Goal: Information Seeking & Learning: Learn about a topic

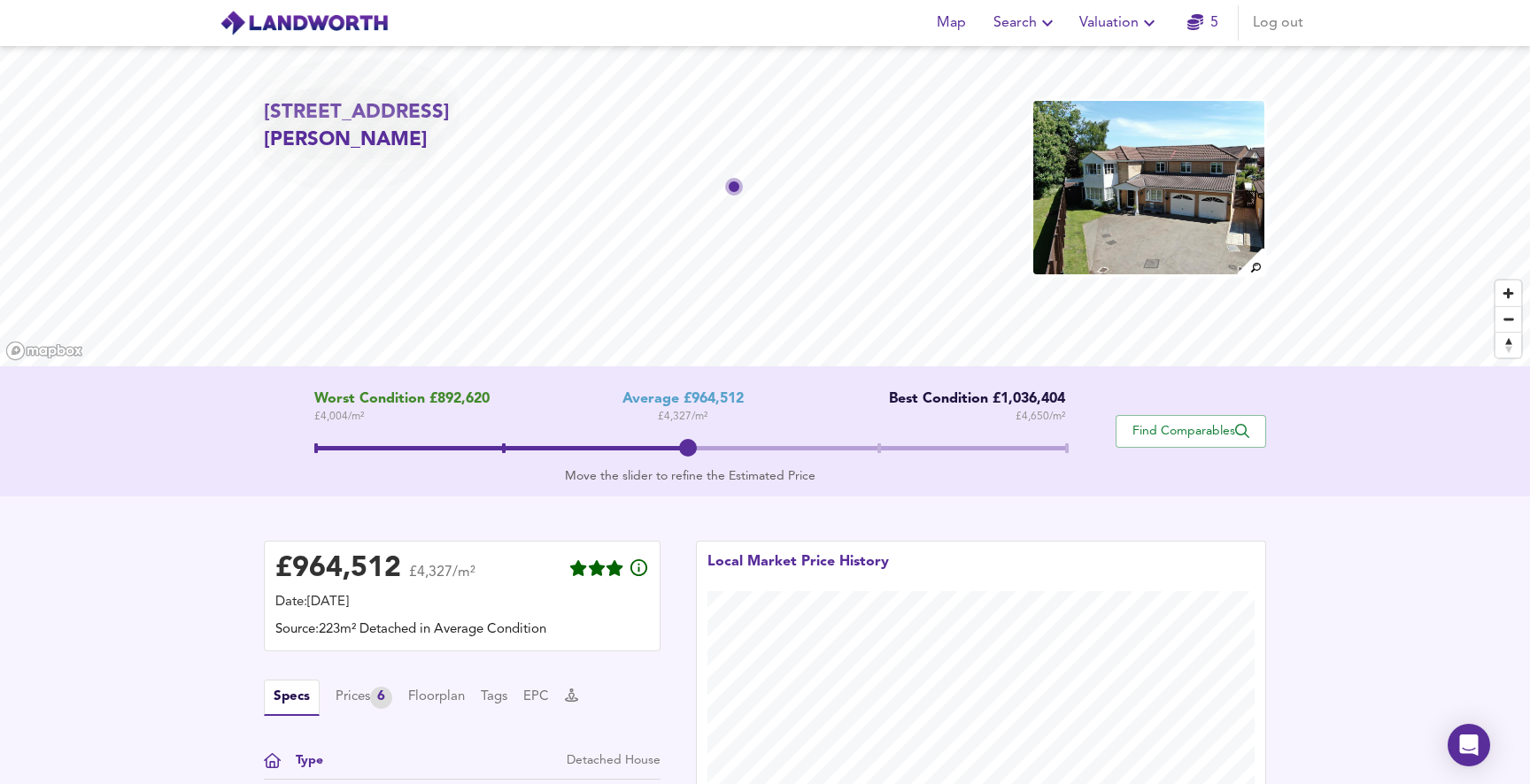
scroll to position [173, 0]
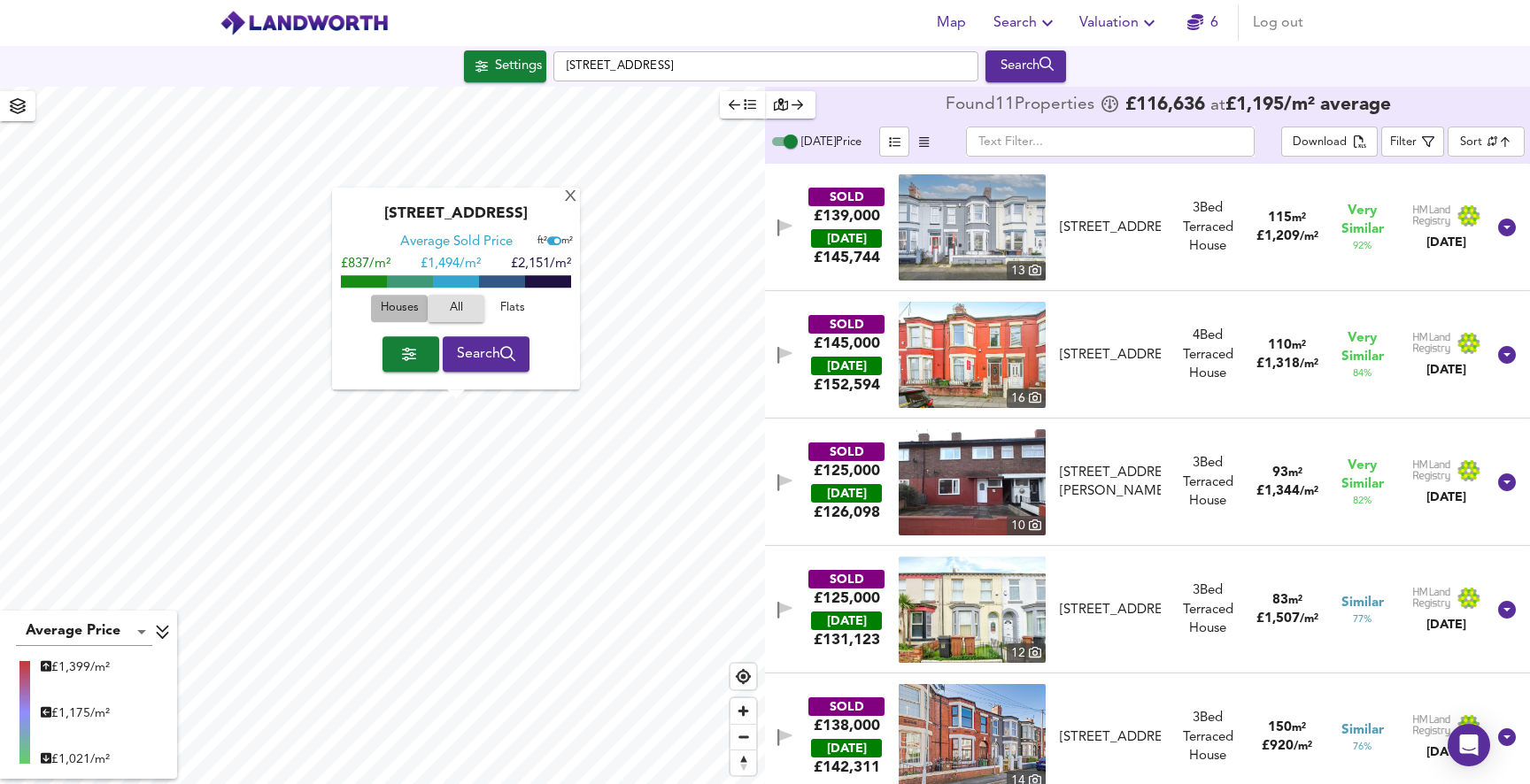
click at [397, 304] on span "Houses" at bounding box center [399, 309] width 48 height 21
click at [569, 196] on div "X" at bounding box center [571, 197] width 15 height 17
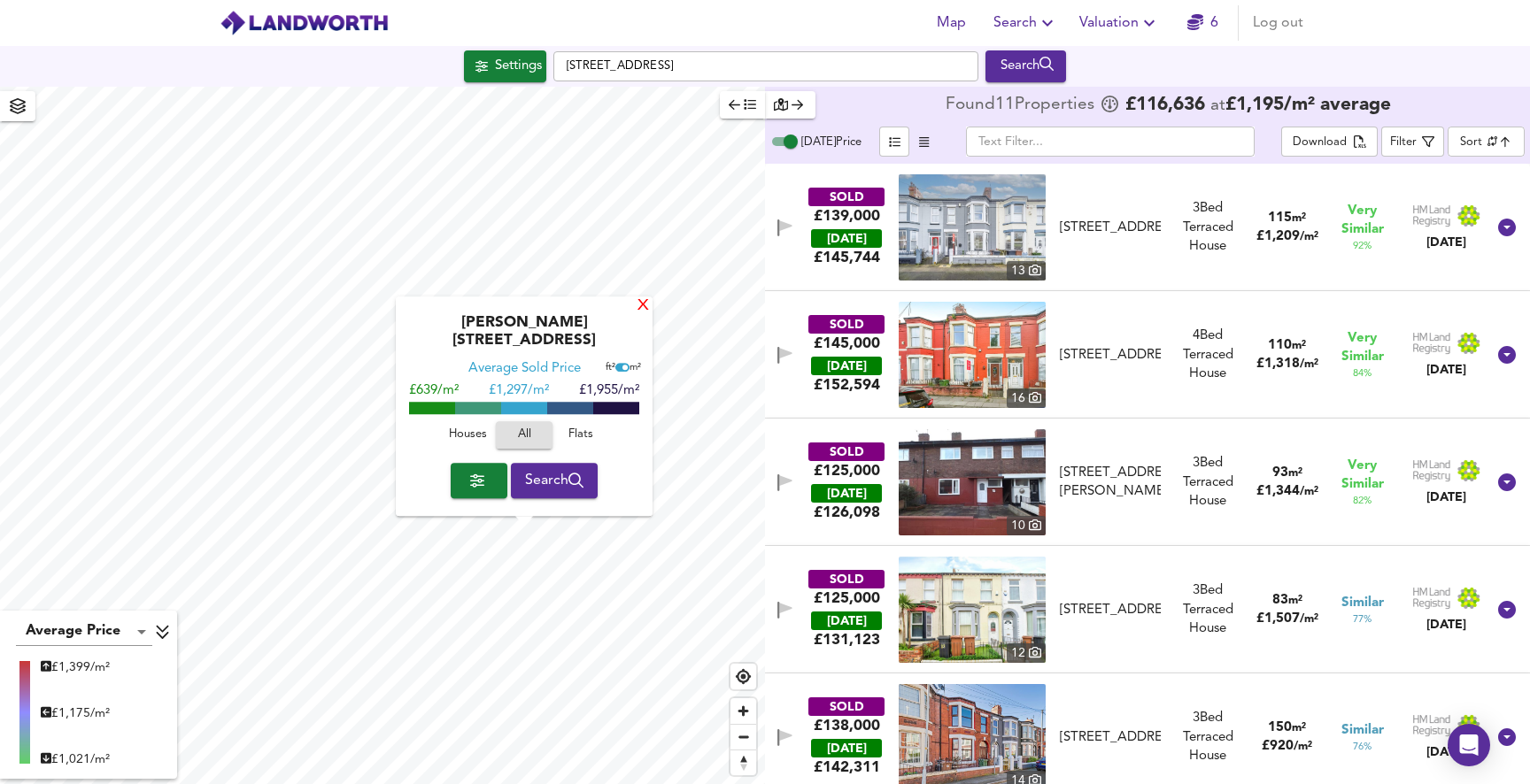
click at [640, 315] on div "X" at bounding box center [643, 306] width 15 height 17
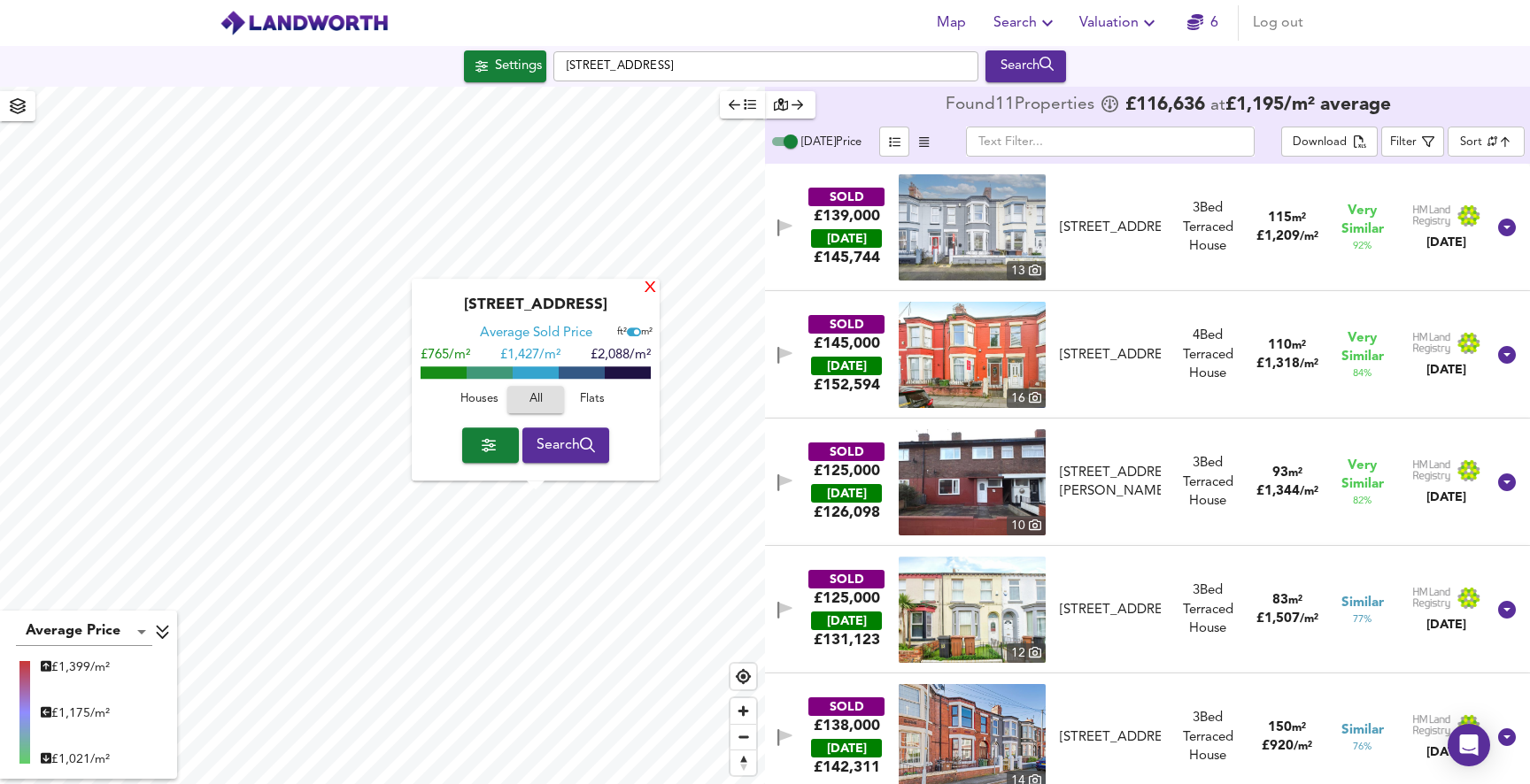
click at [651, 284] on div "X" at bounding box center [650, 288] width 15 height 17
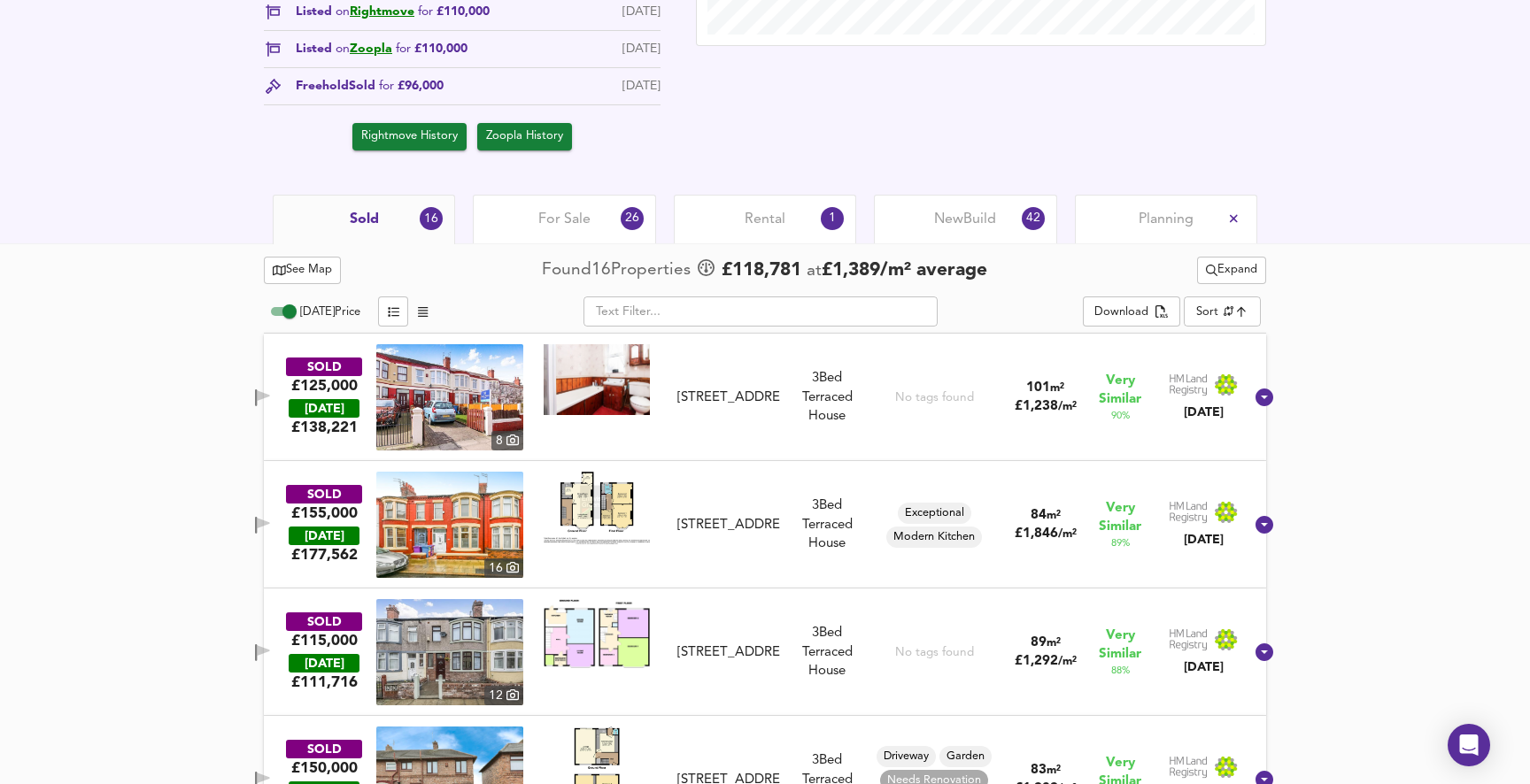
scroll to position [766, 0]
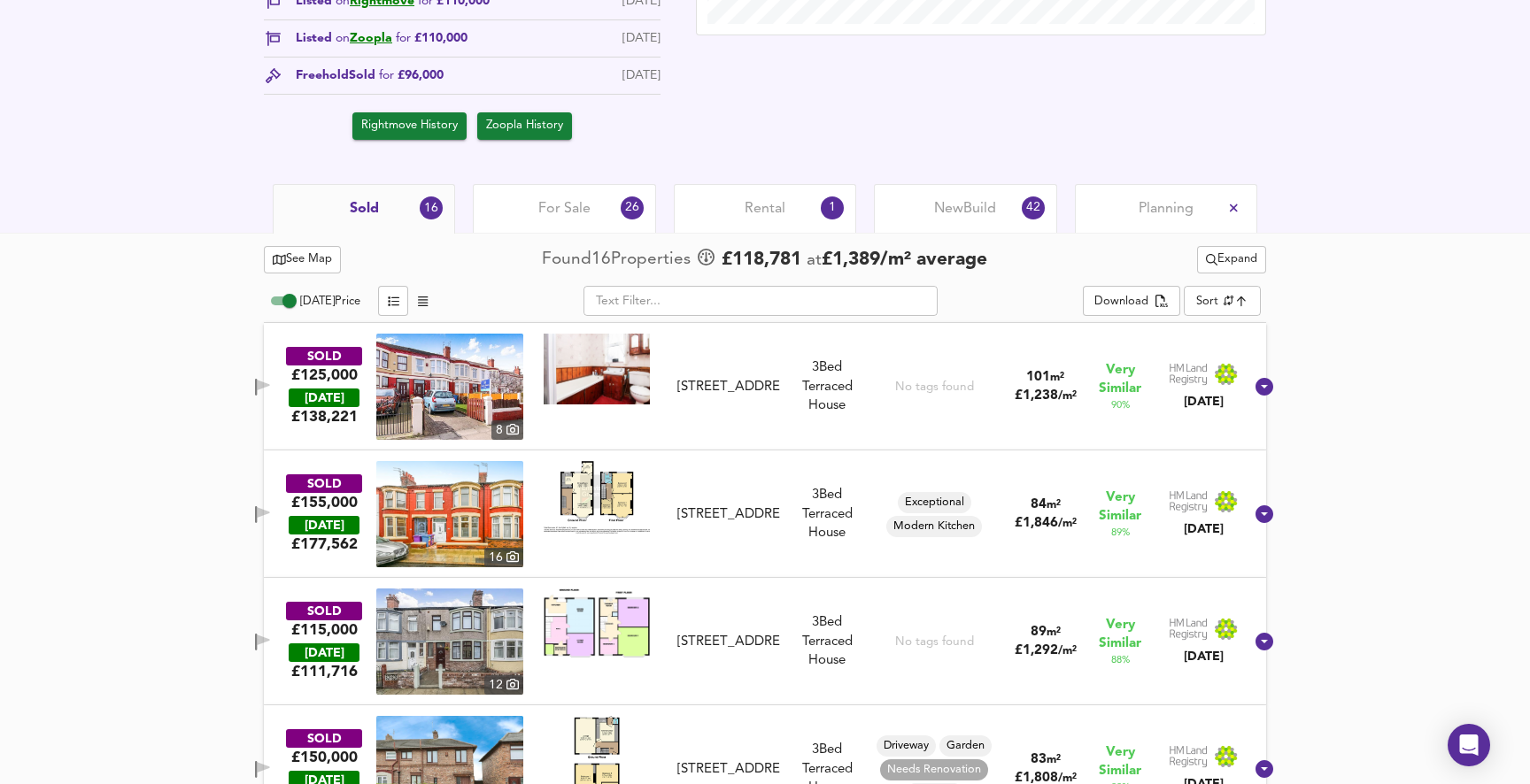
click at [377, 204] on span "Sold" at bounding box center [364, 209] width 29 height 20
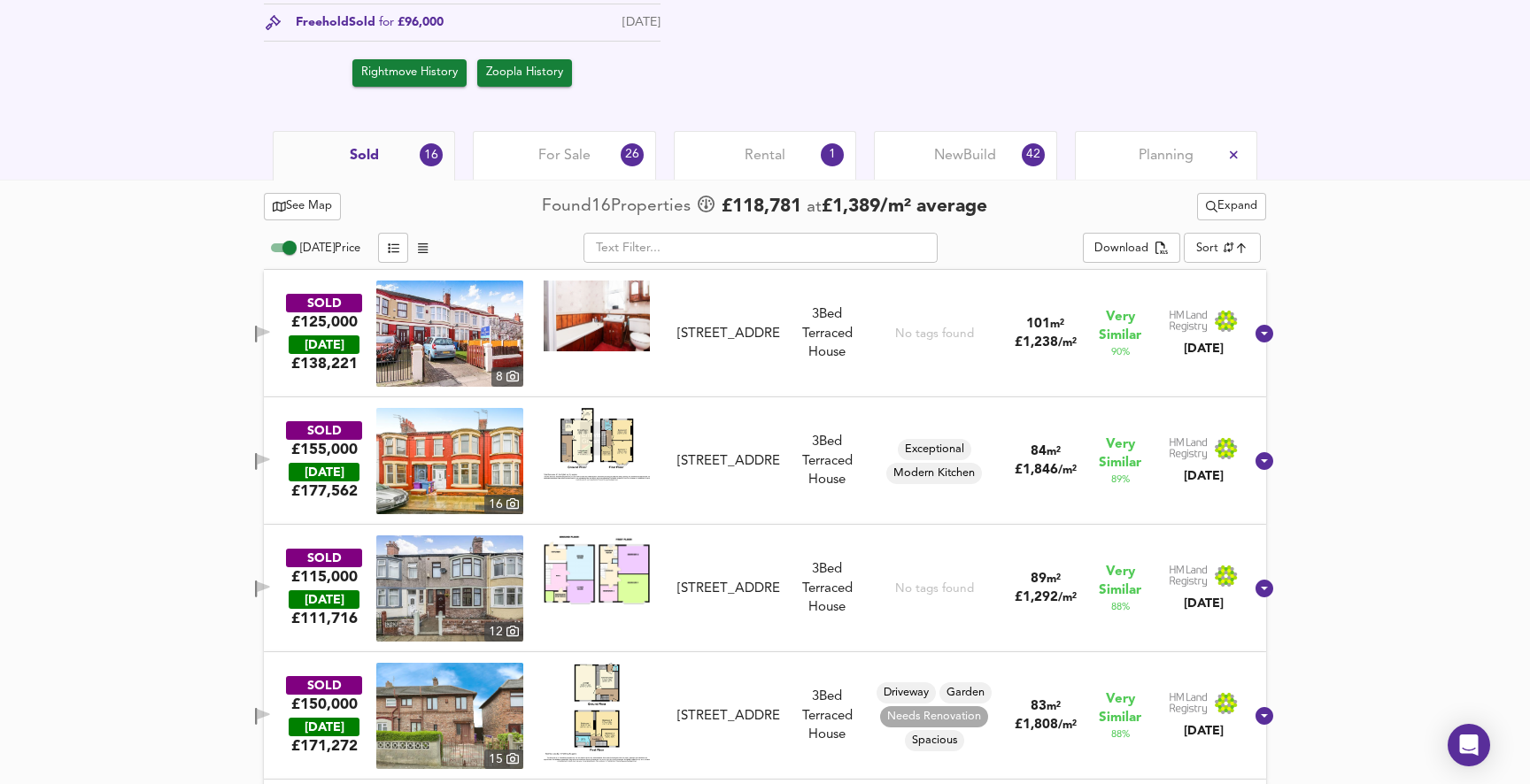
scroll to position [839, 0]
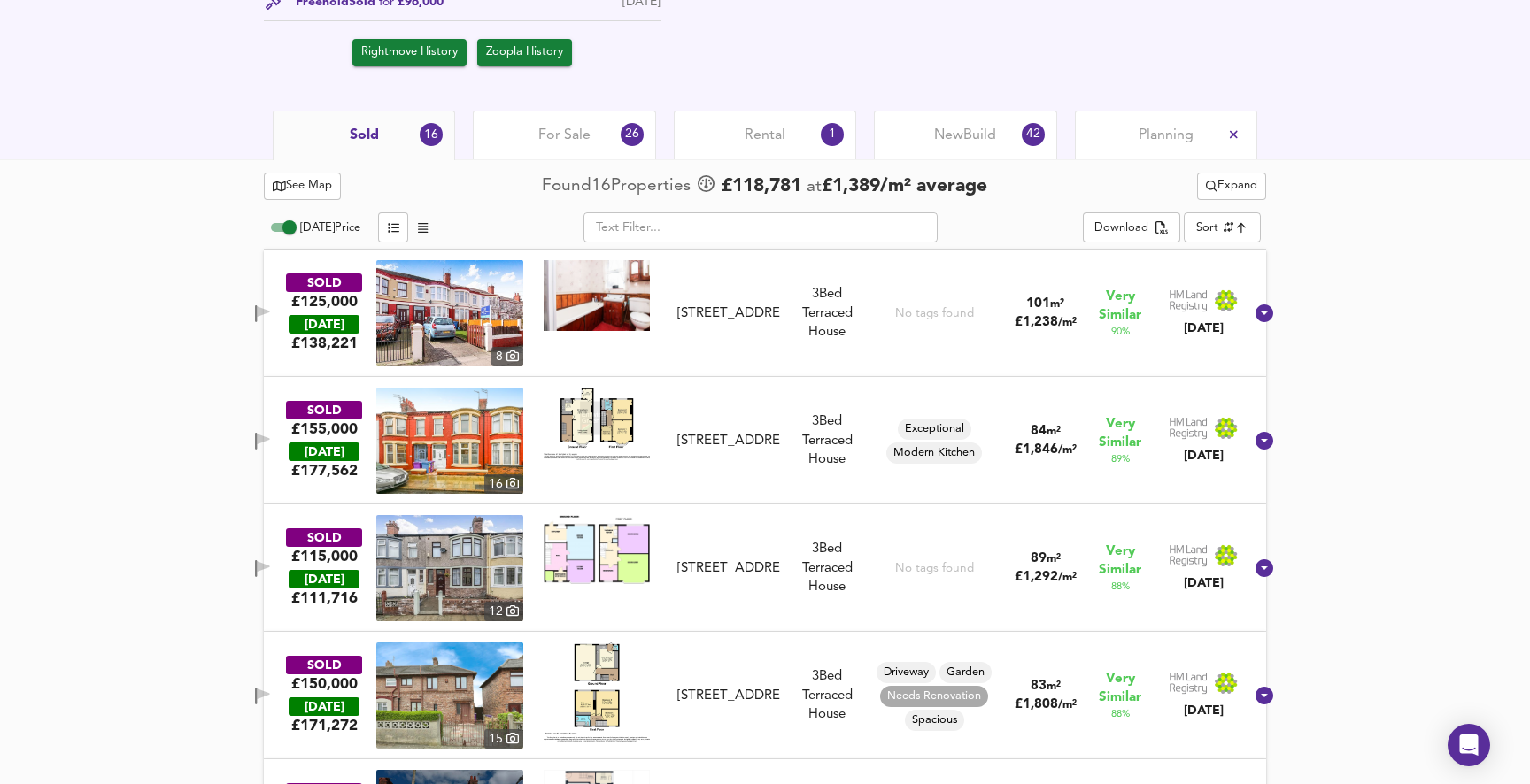
click at [613, 413] on img at bounding box center [597, 423] width 106 height 72
click at [479, 448] on img at bounding box center [449, 440] width 147 height 106
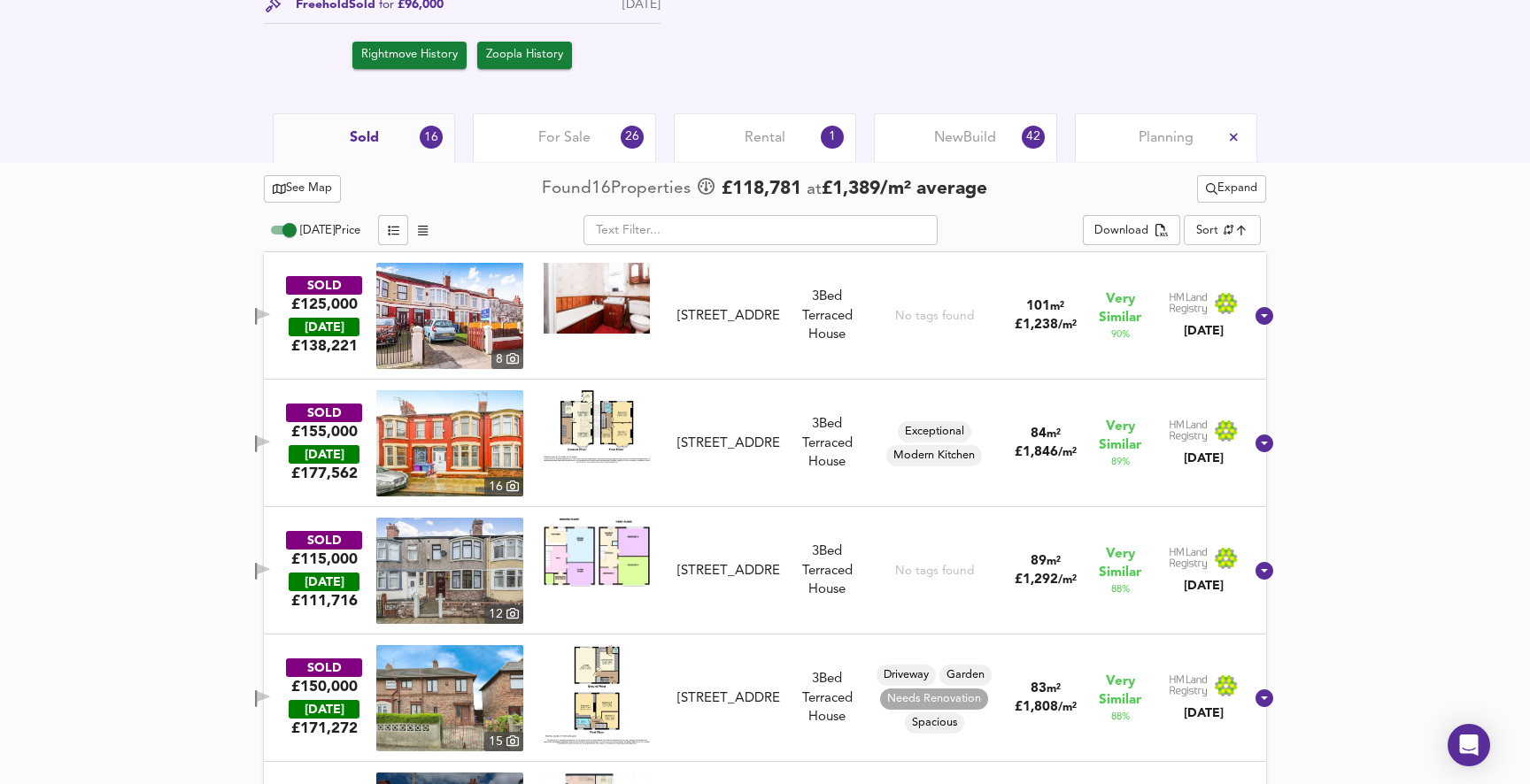
scroll to position [843, 0]
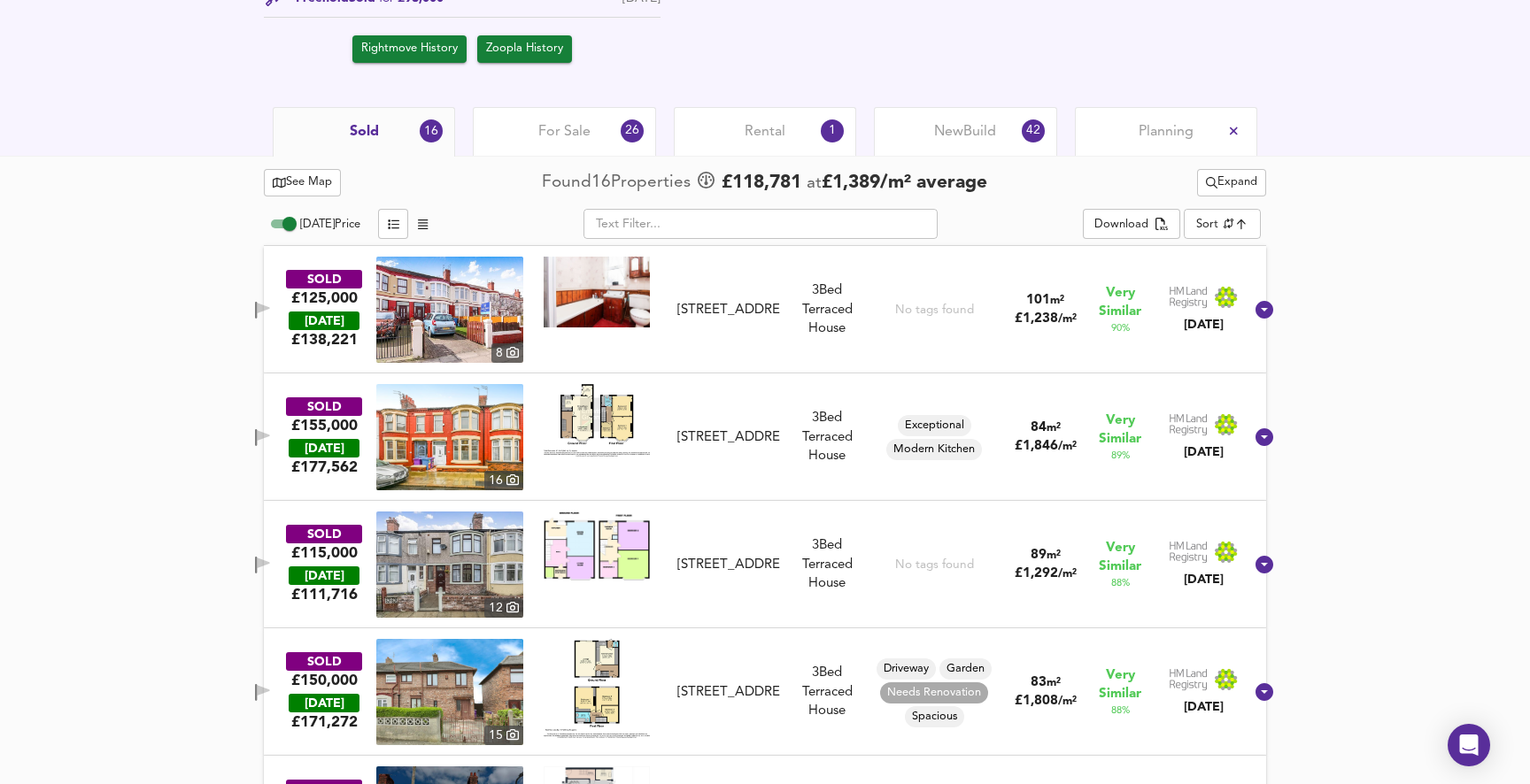
click at [1185, 446] on div "[DATE]" at bounding box center [1203, 453] width 69 height 18
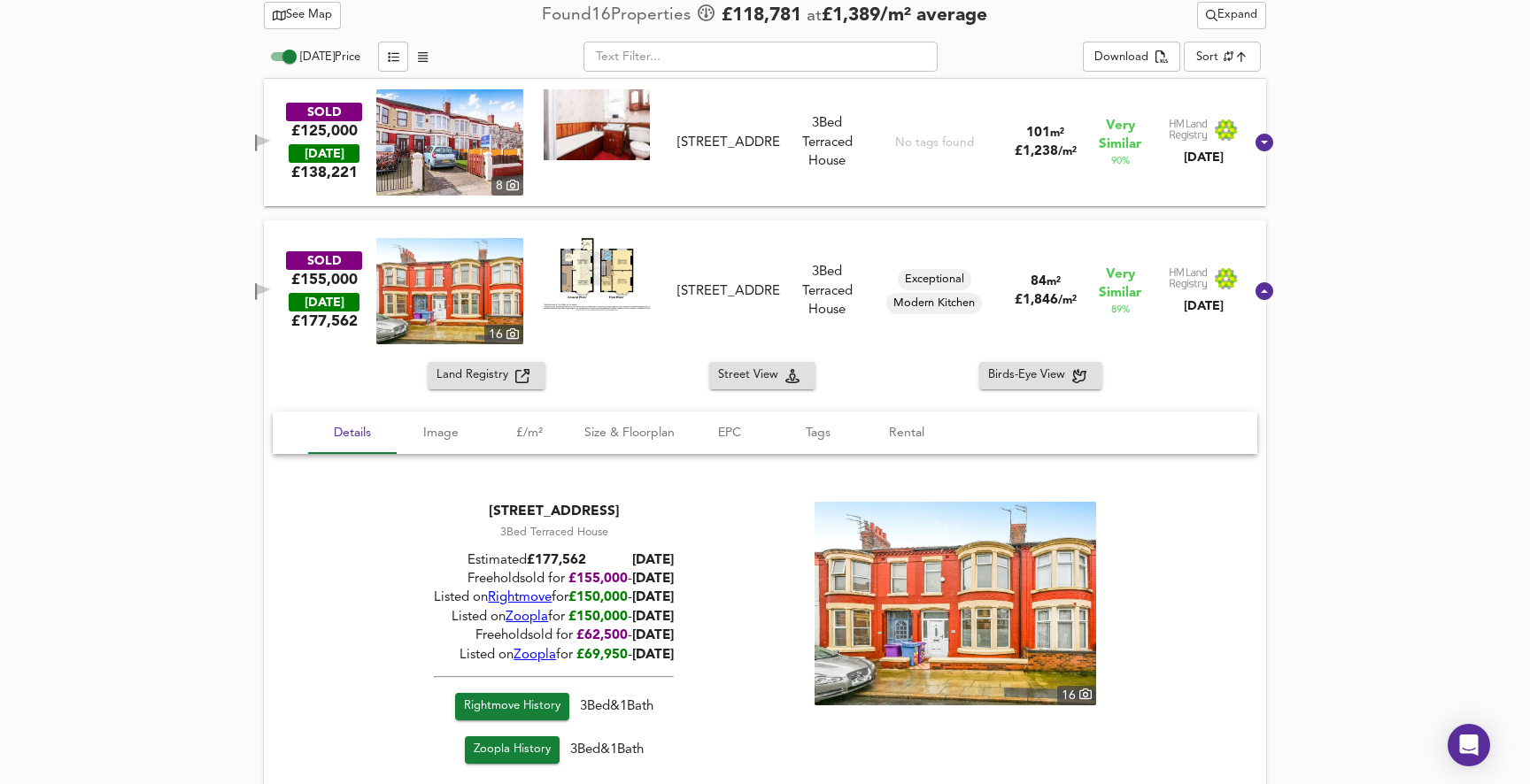
scroll to position [1020, 0]
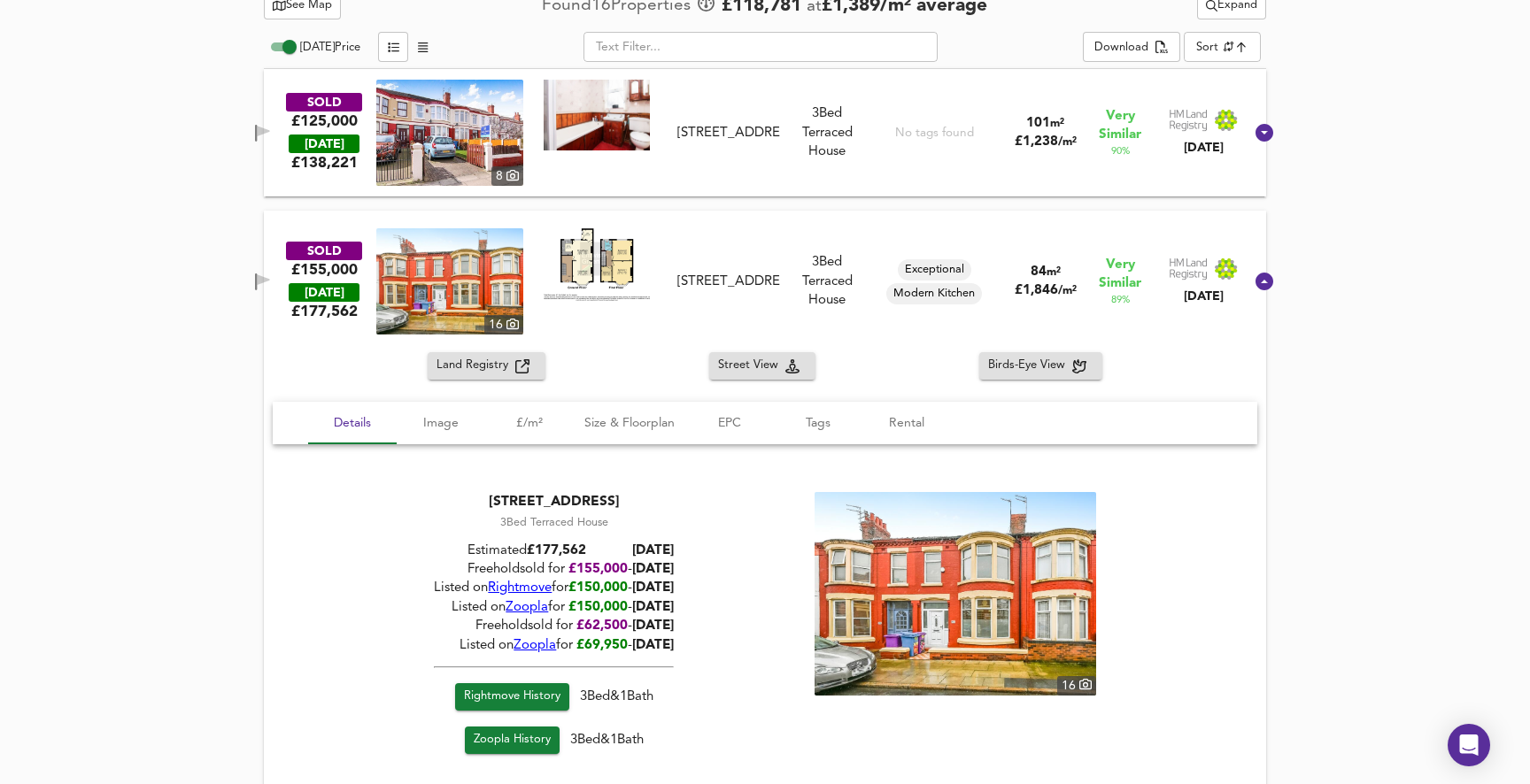
click at [478, 361] on span "Land Registry" at bounding box center [476, 366] width 79 height 21
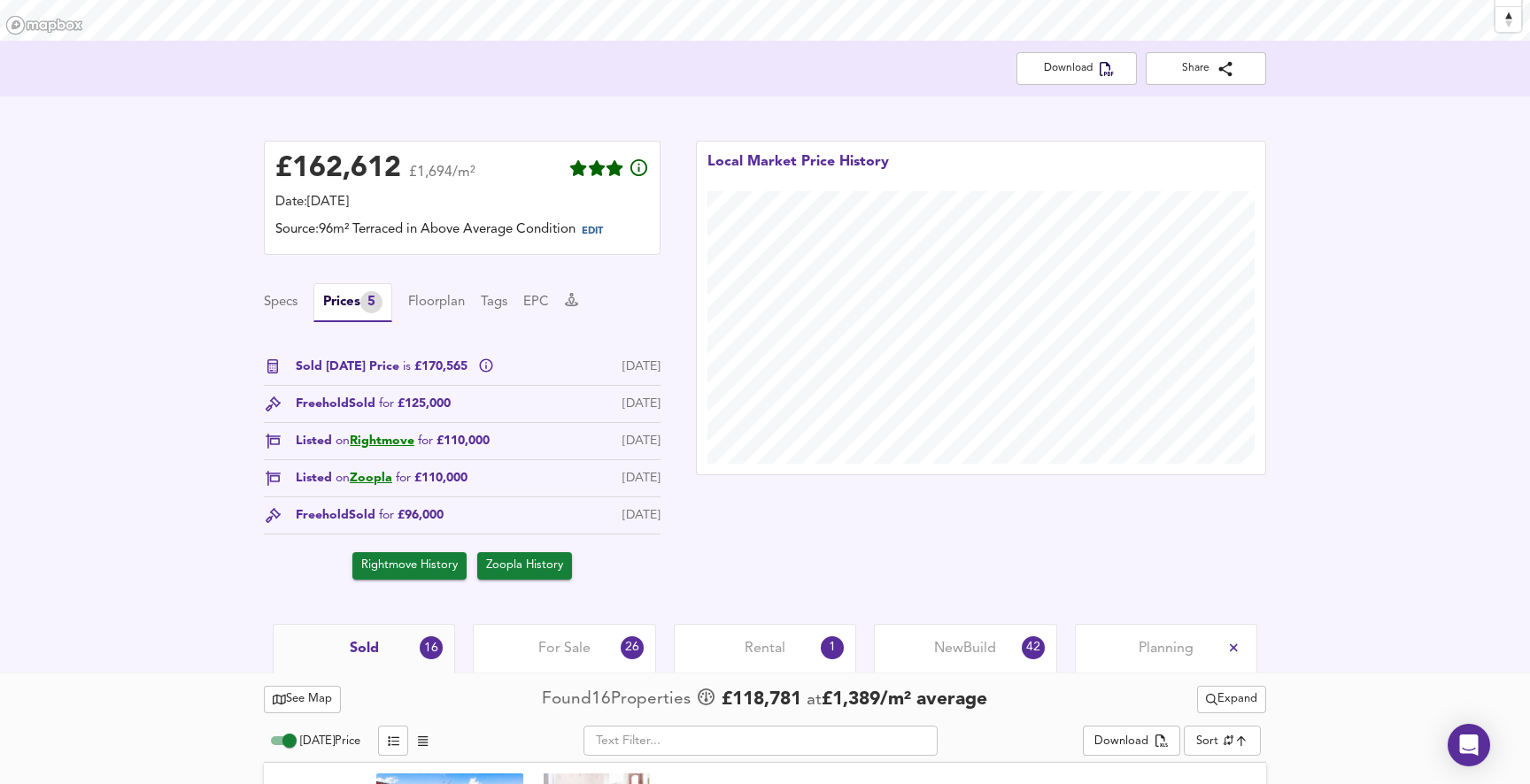
scroll to position [0, 0]
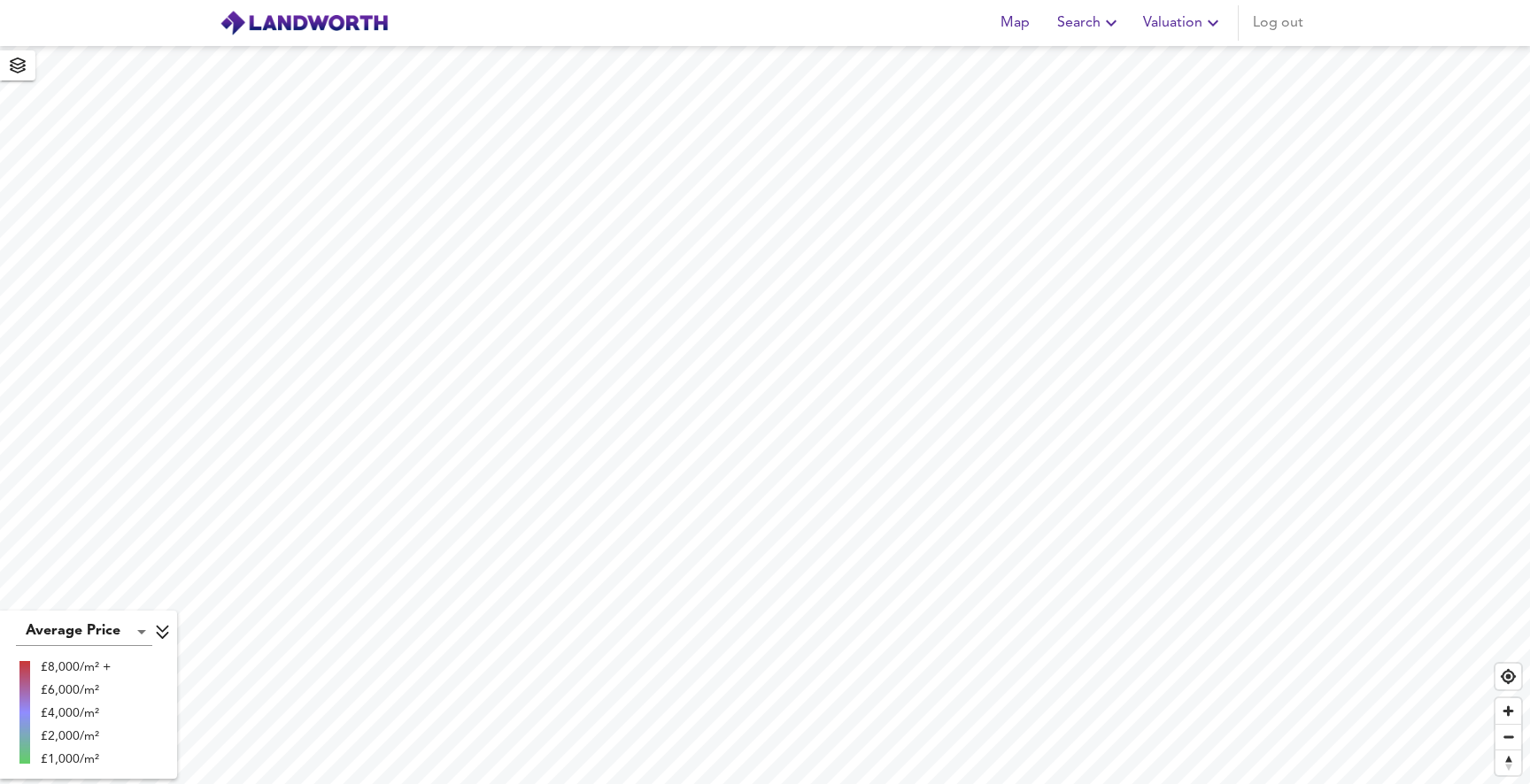
click at [1176, 26] on span "Valuation" at bounding box center [1183, 23] width 80 height 25
click at [1133, 91] on li "Valuation Report History" at bounding box center [1119, 96] width 212 height 32
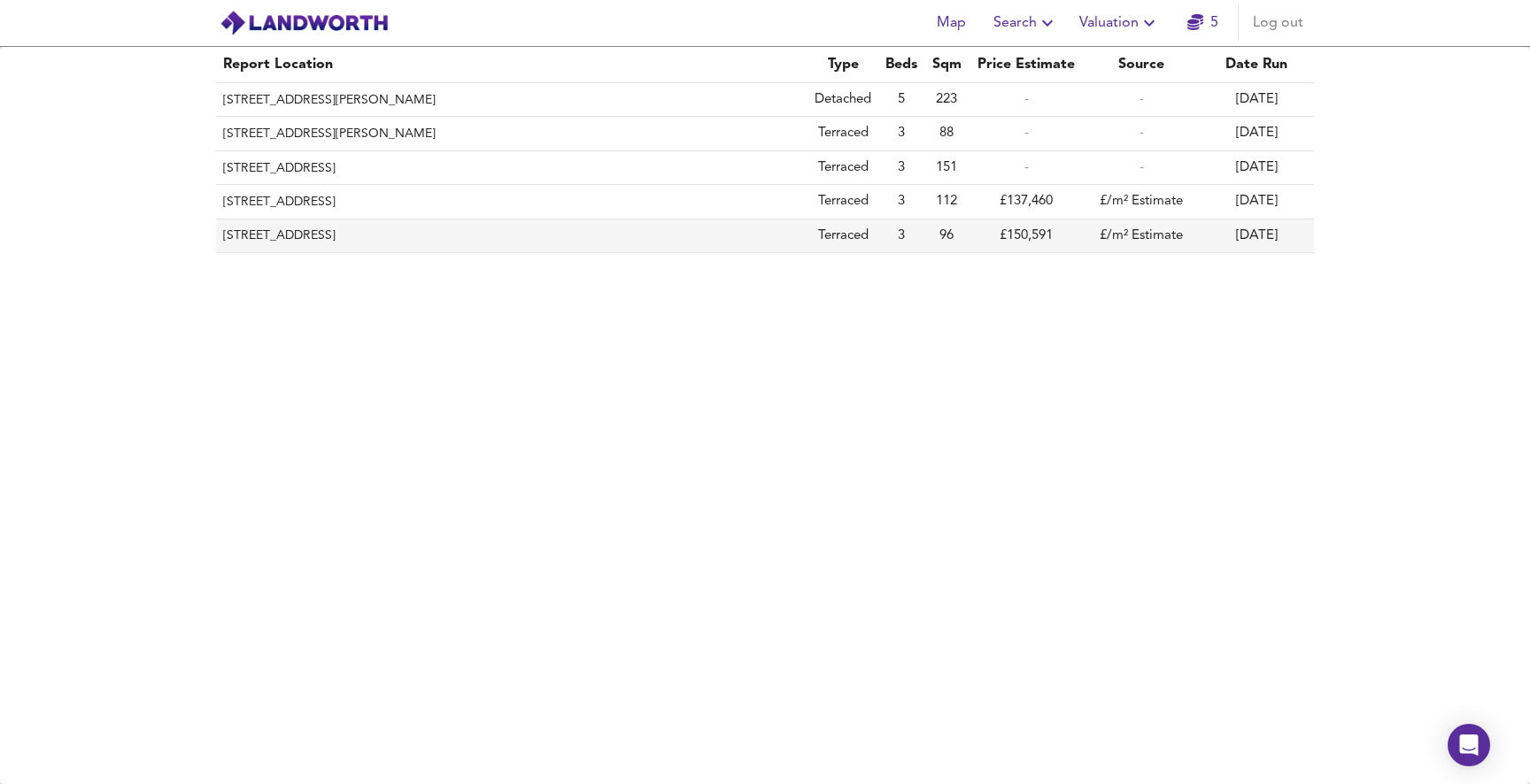
click at [380, 237] on th "60 Glengariff Street, Liverpool, L13 8DW" at bounding box center [512, 237] width 591 height 34
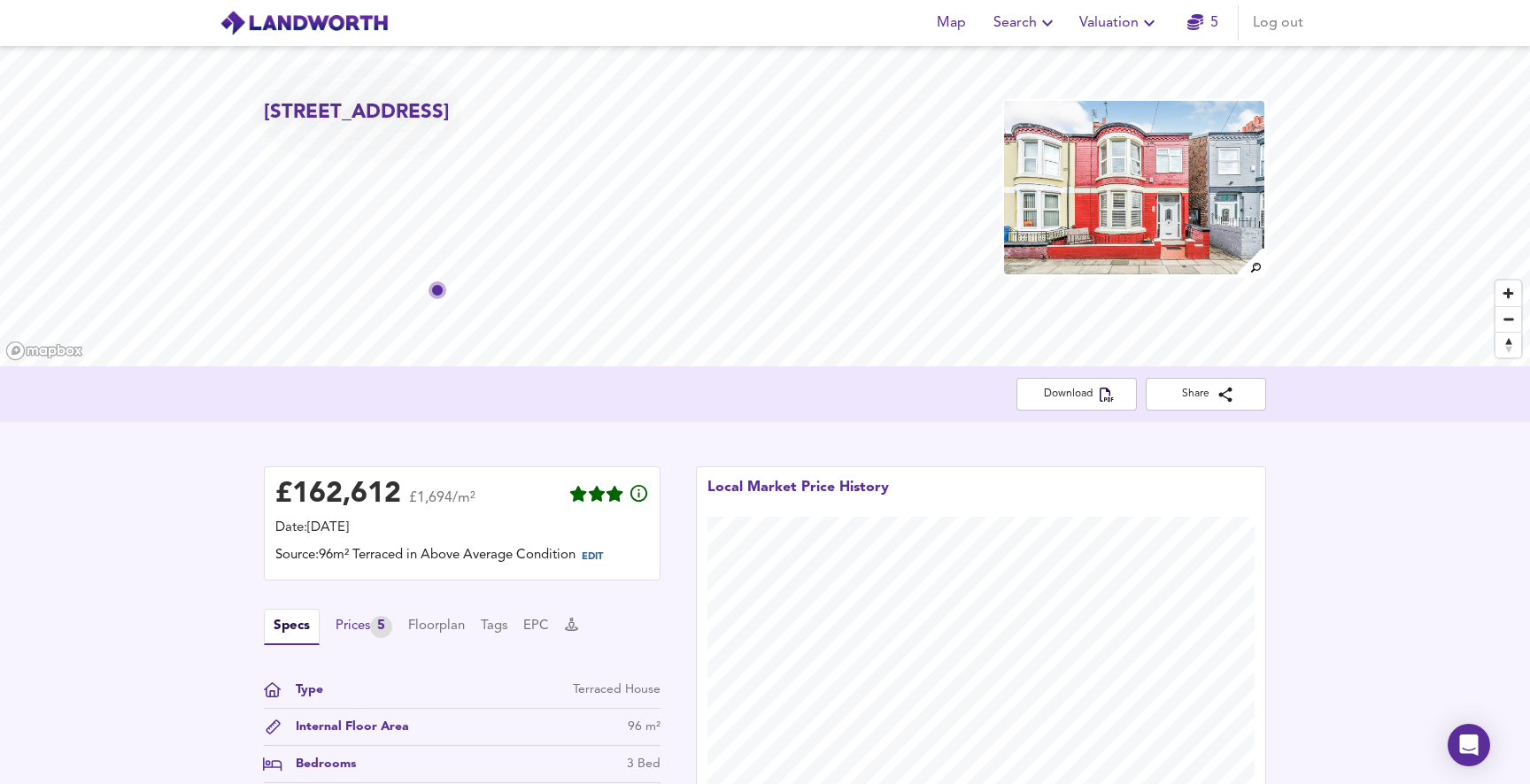
click at [366, 628] on div "Prices 5" at bounding box center [364, 627] width 56 height 22
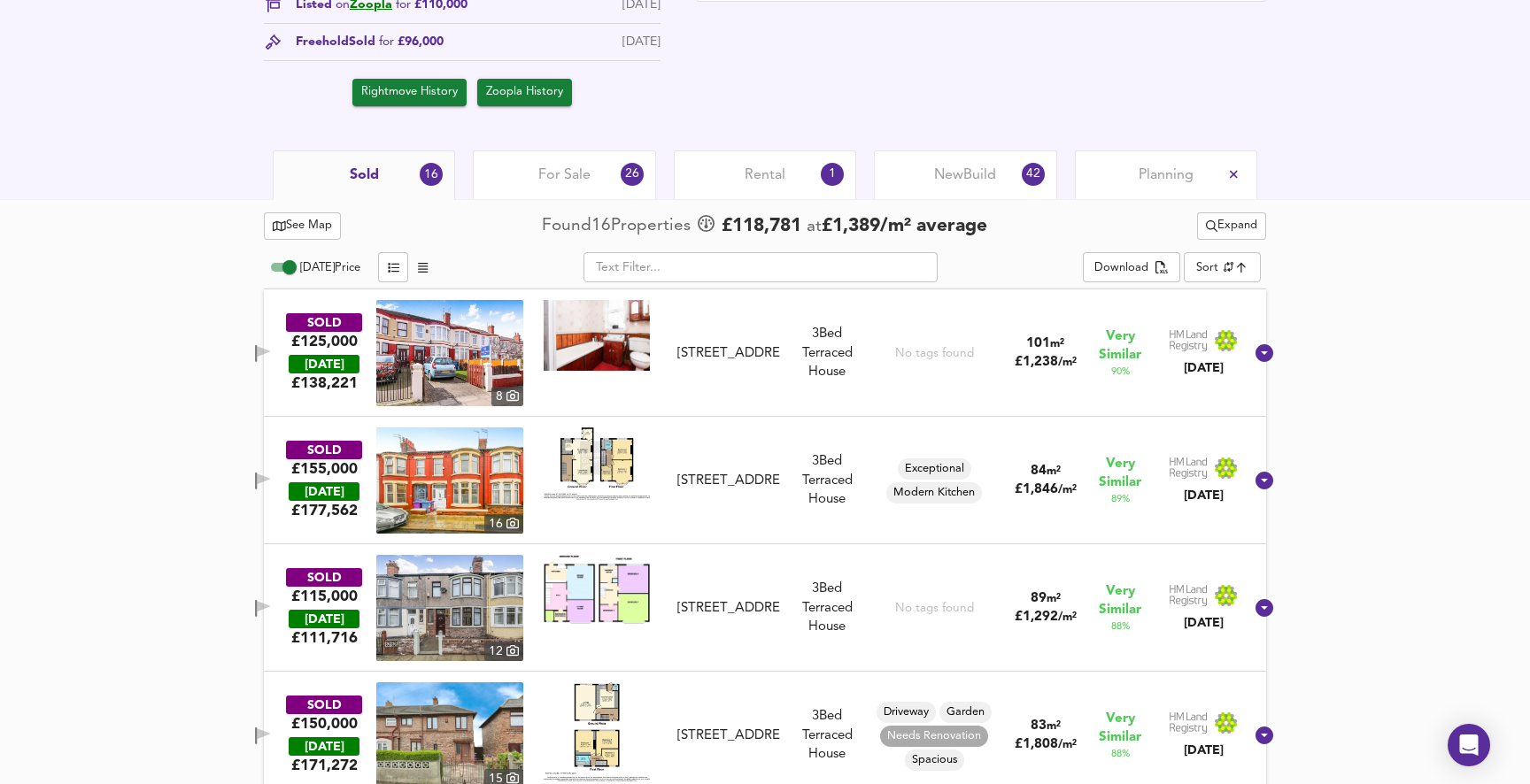
scroll to position [838, 0]
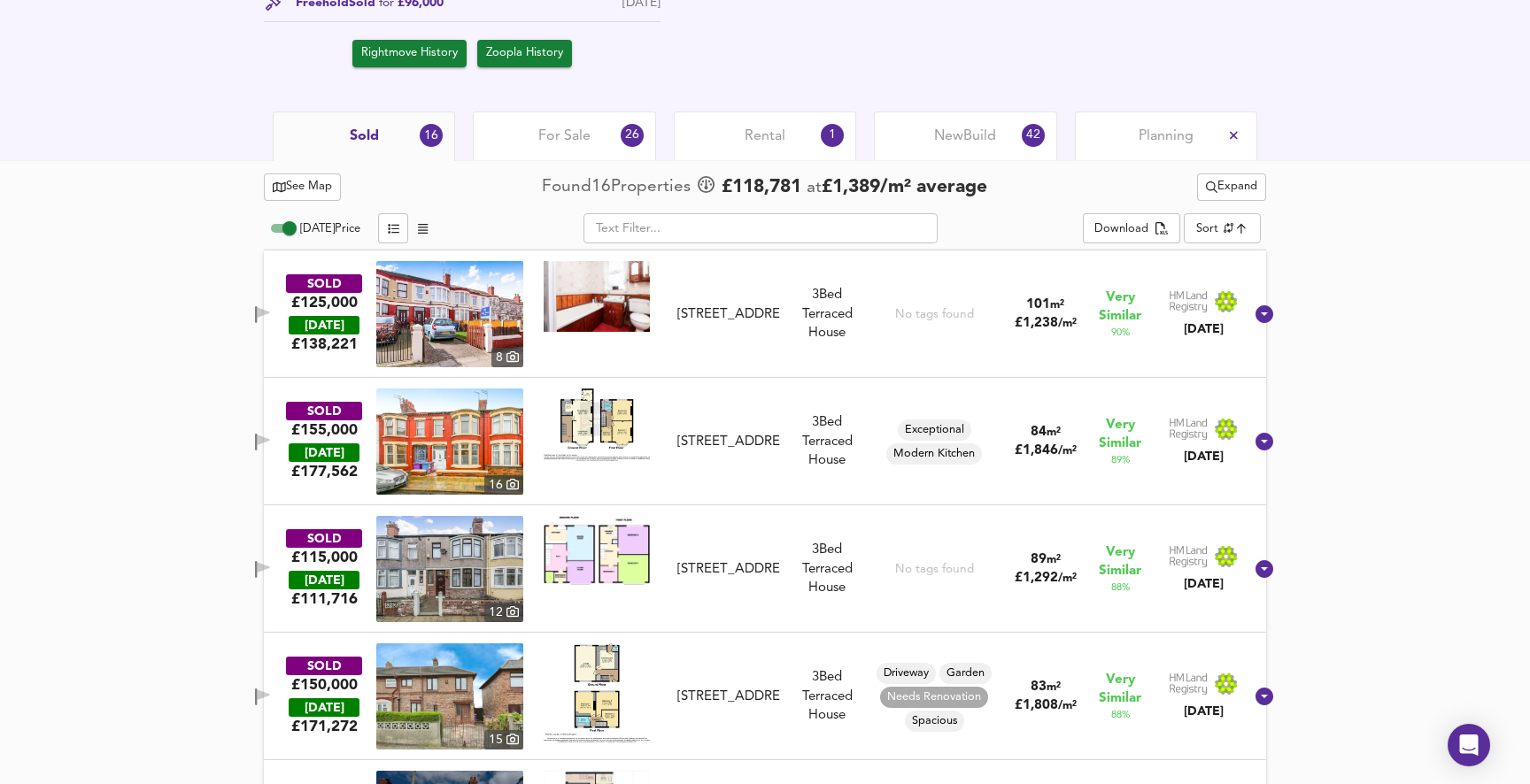
click at [598, 120] on div "For Sale 26" at bounding box center [564, 136] width 182 height 49
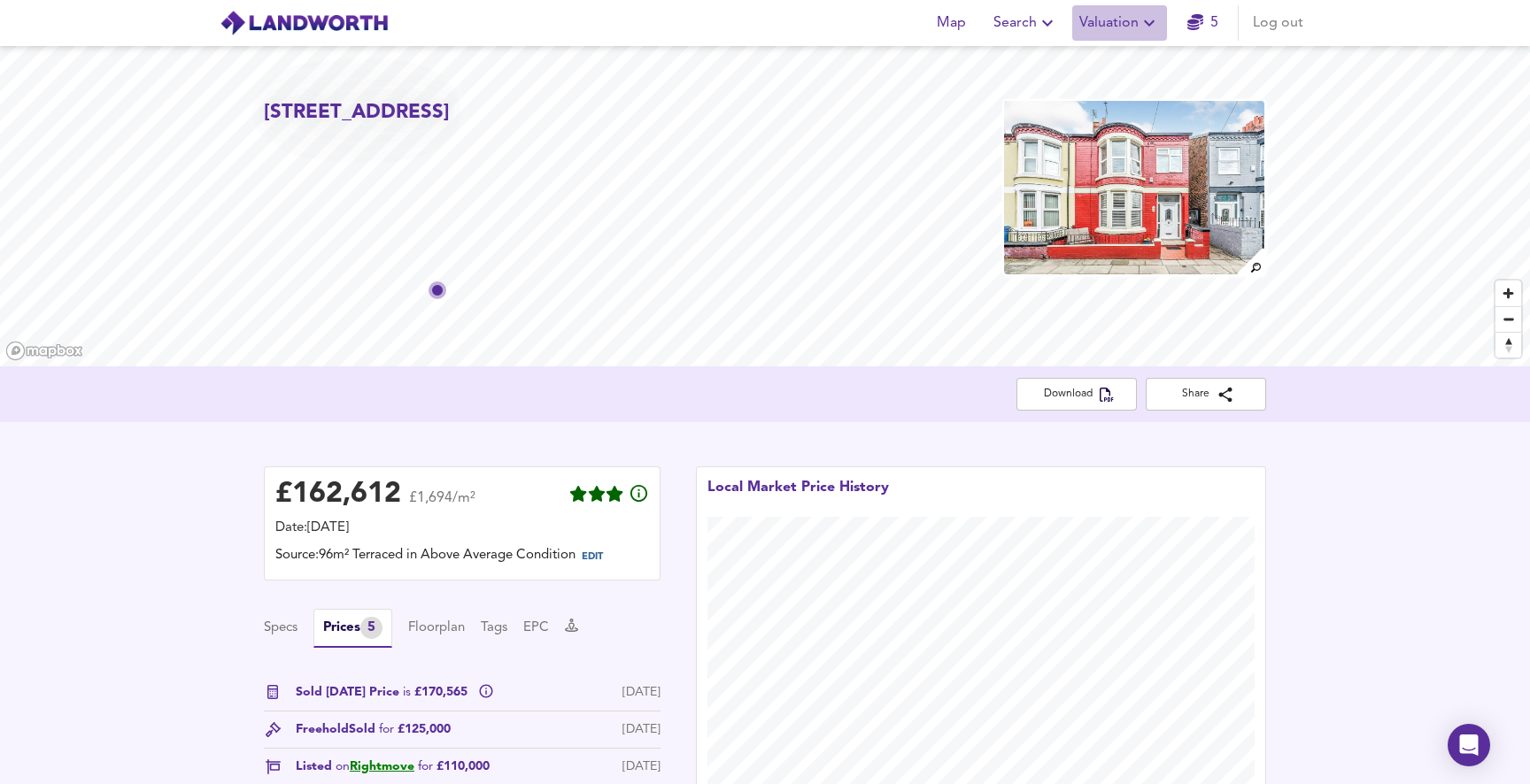
click at [1149, 26] on icon "button" at bounding box center [1150, 23] width 21 height 21
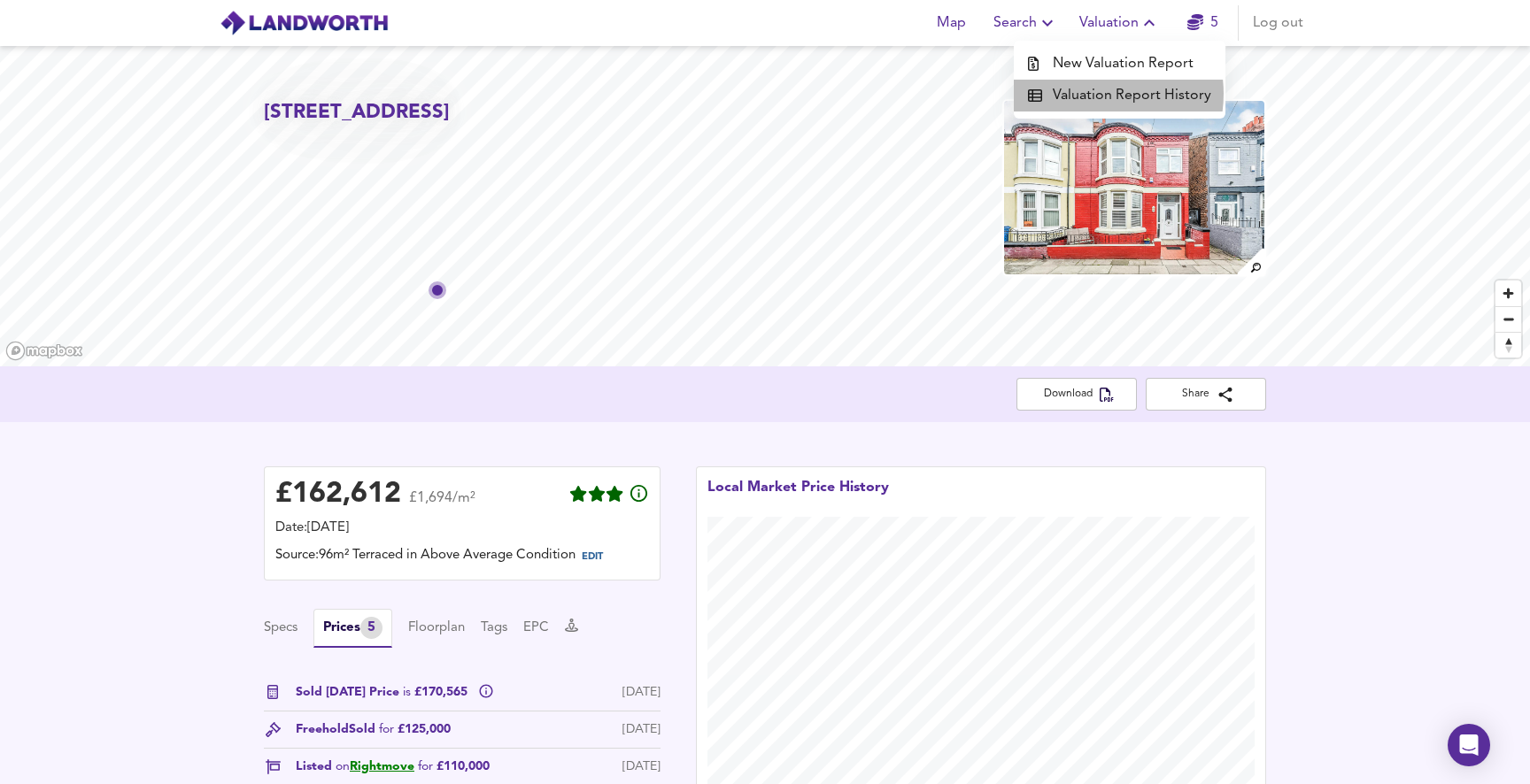
click at [1091, 94] on li "Valuation Report History" at bounding box center [1119, 96] width 212 height 32
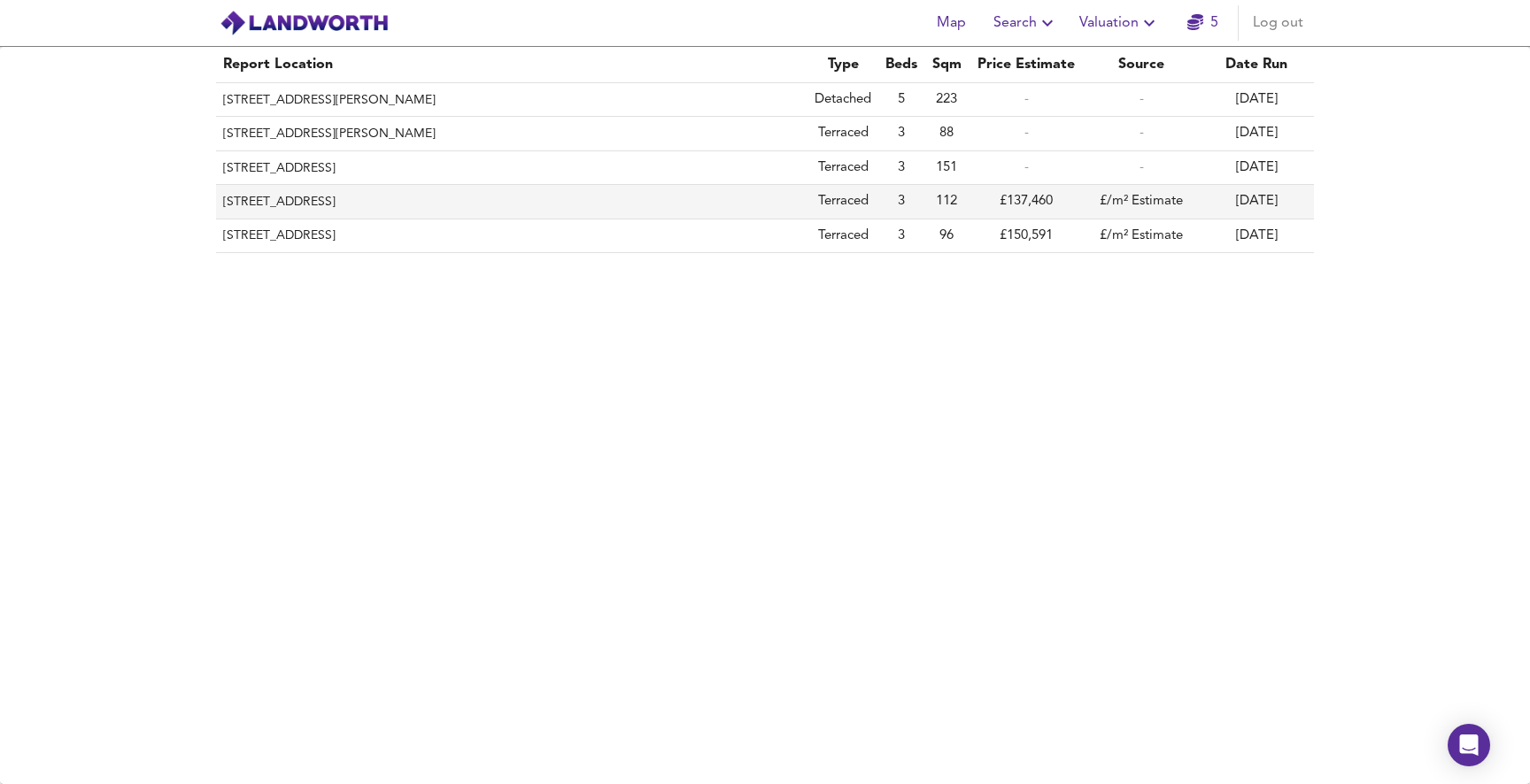
click at [354, 201] on th "20 Harrowby Road, Seaforth, Sefton, L21 1DR" at bounding box center [512, 202] width 591 height 34
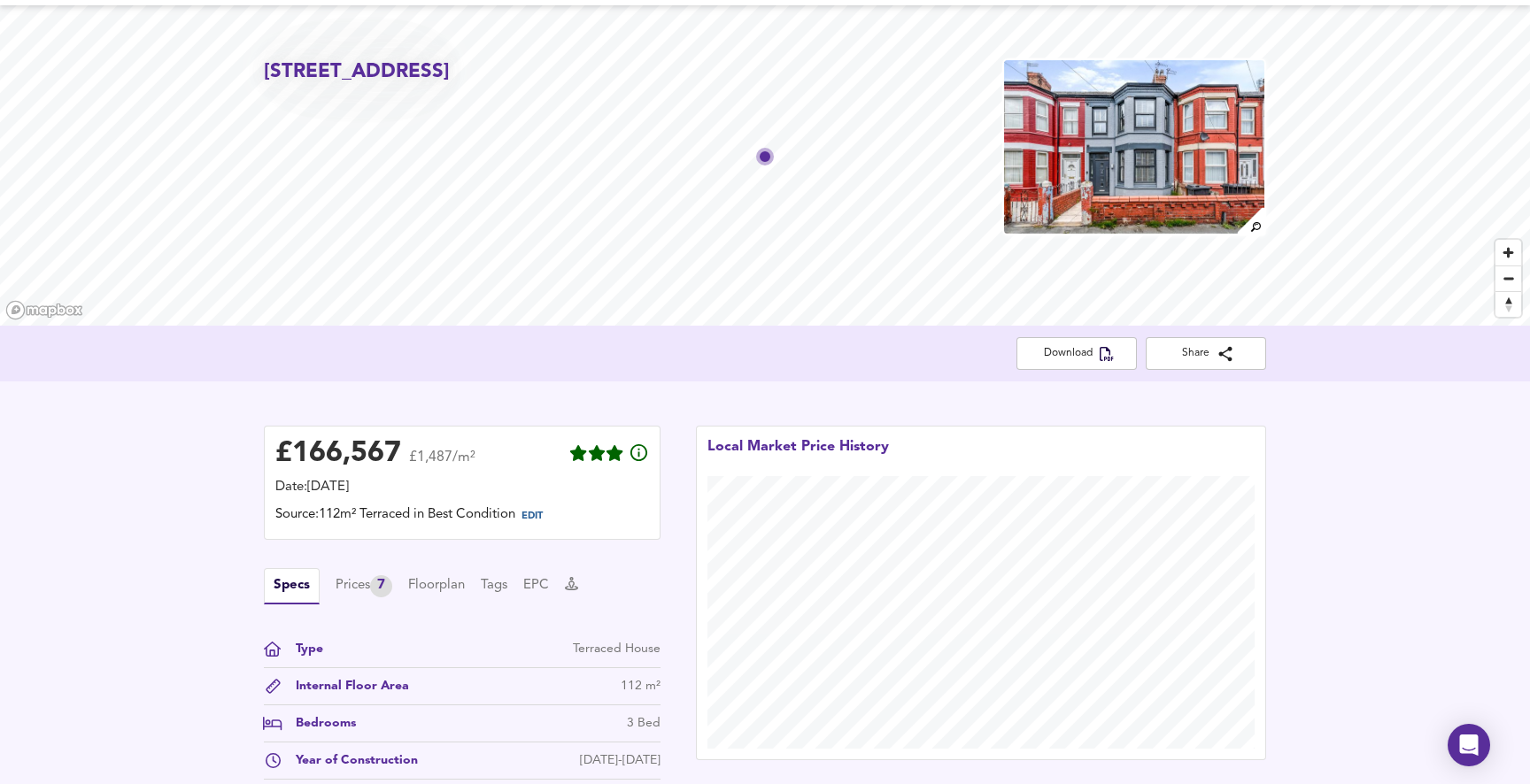
scroll to position [4, 0]
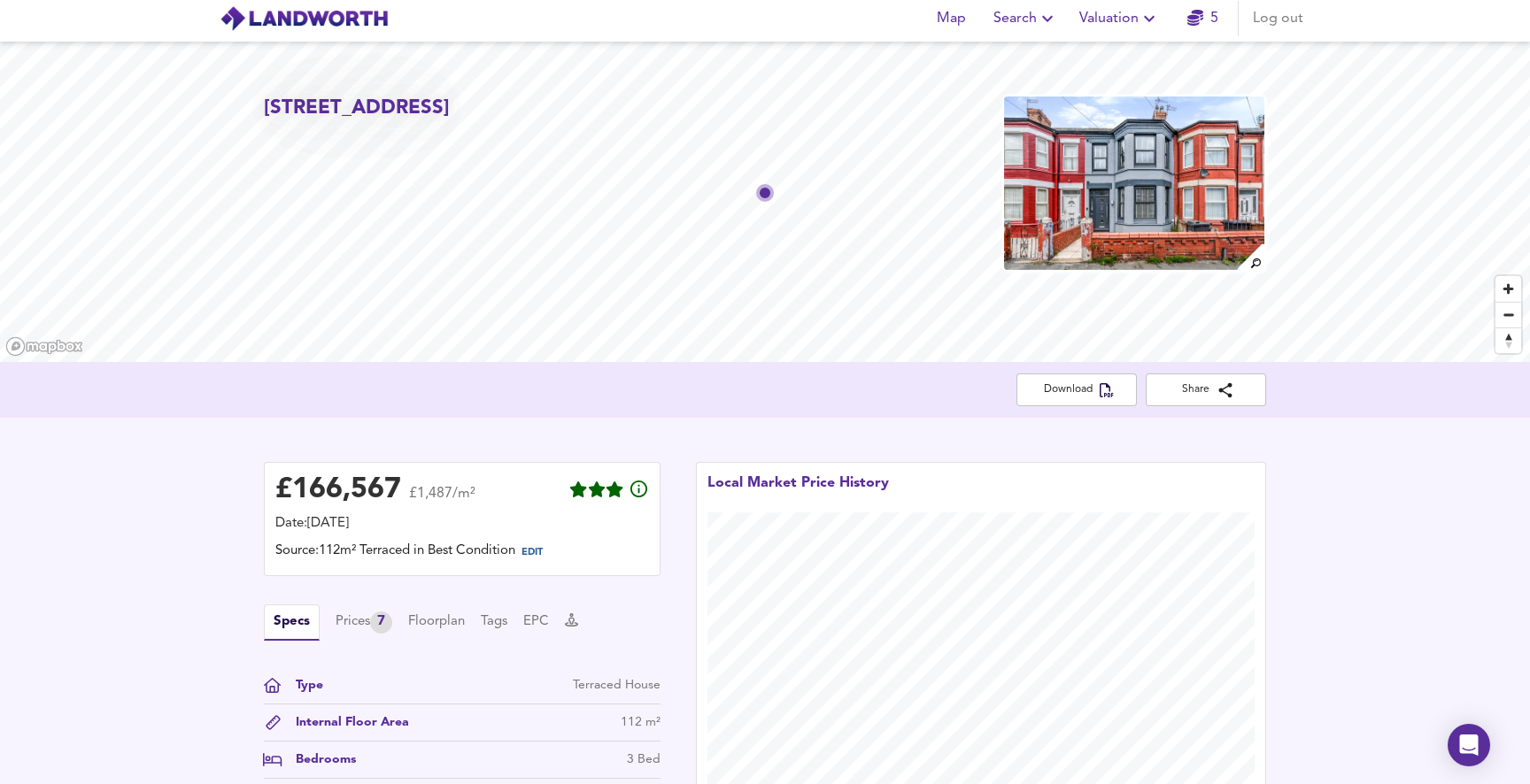
drag, startPoint x: 421, startPoint y: 142, endPoint x: 266, endPoint y: 113, distance: 157.7
click at [266, 113] on h2 "20 Harrowby Road, Seaforth, Sefton, L21 1DR" at bounding box center [356, 108] width 186 height 28
click at [1132, 18] on span "Valuation" at bounding box center [1120, 19] width 80 height 25
click at [1106, 88] on li "Valuation Report History" at bounding box center [1119, 96] width 212 height 32
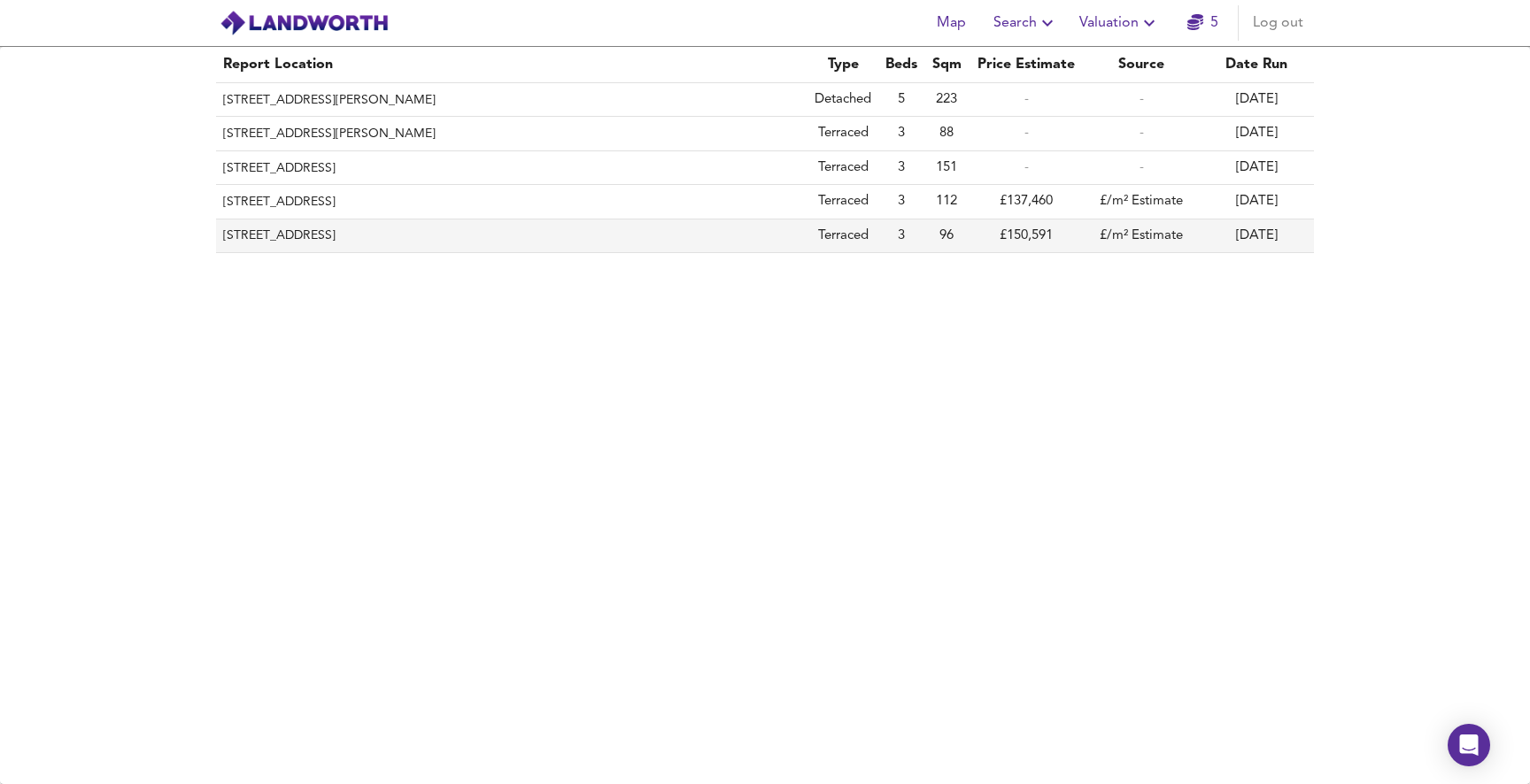
drag, startPoint x: 459, startPoint y: 234, endPoint x: 222, endPoint y: 241, distance: 237.1
click at [222, 241] on th "[STREET_ADDRESS]" at bounding box center [512, 237] width 591 height 34
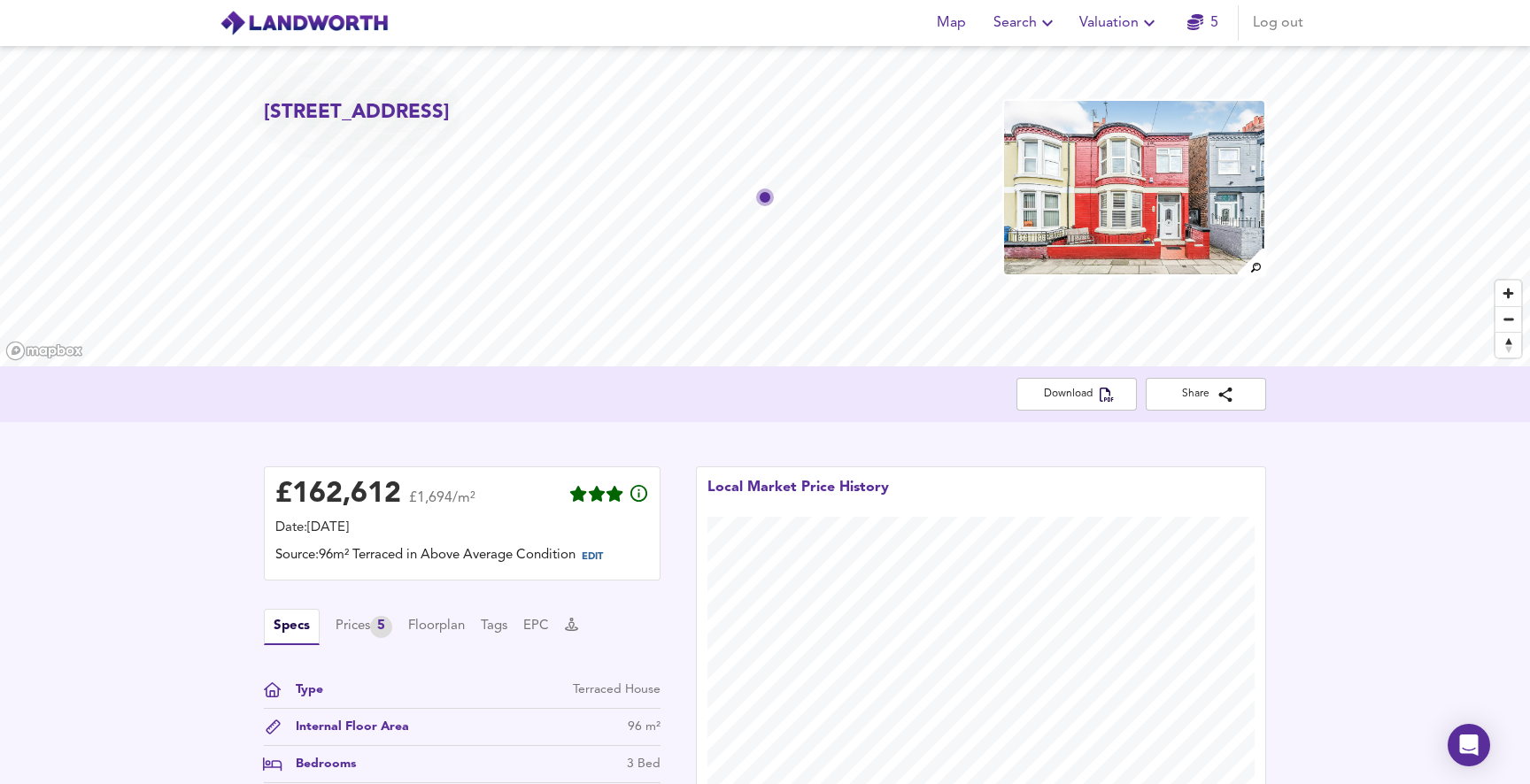
drag, startPoint x: 353, startPoint y: 141, endPoint x: 266, endPoint y: 114, distance: 91.1
click at [266, 114] on h2 "[STREET_ADDRESS]" at bounding box center [356, 113] width 186 height 28
copy h2 "[STREET_ADDRESS]"
